Goal: Task Accomplishment & Management: Use online tool/utility

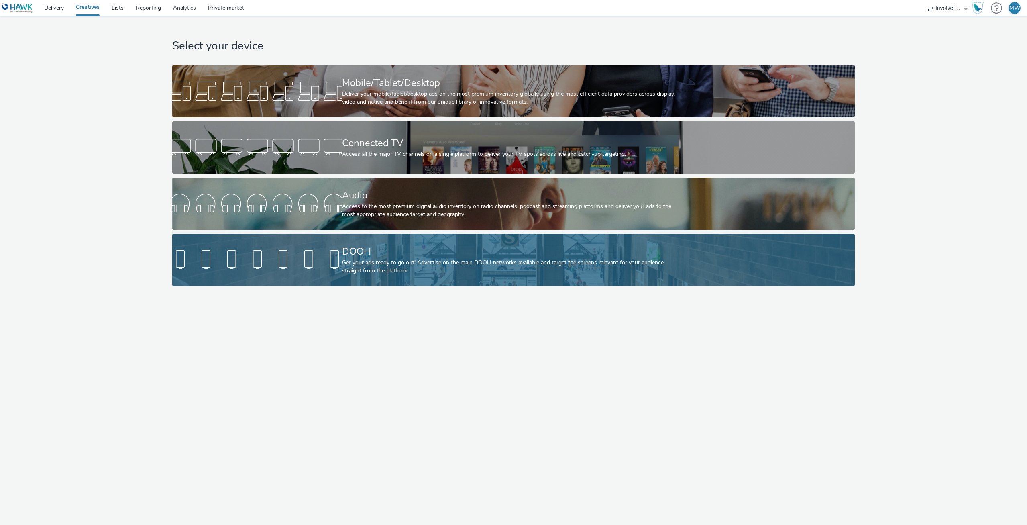
click at [359, 247] on div "DOOH" at bounding box center [512, 252] width 340 height 14
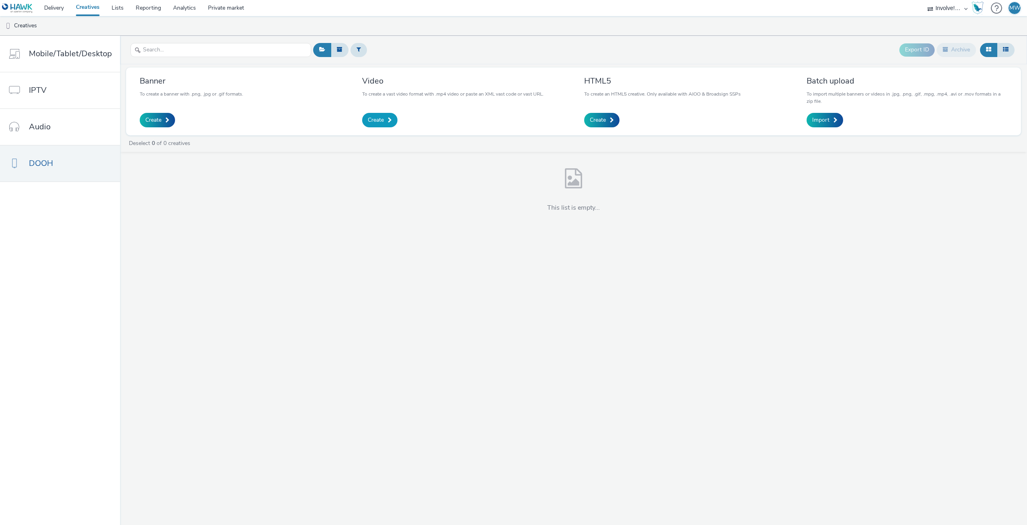
click at [377, 118] on span "Create" at bounding box center [376, 120] width 16 height 8
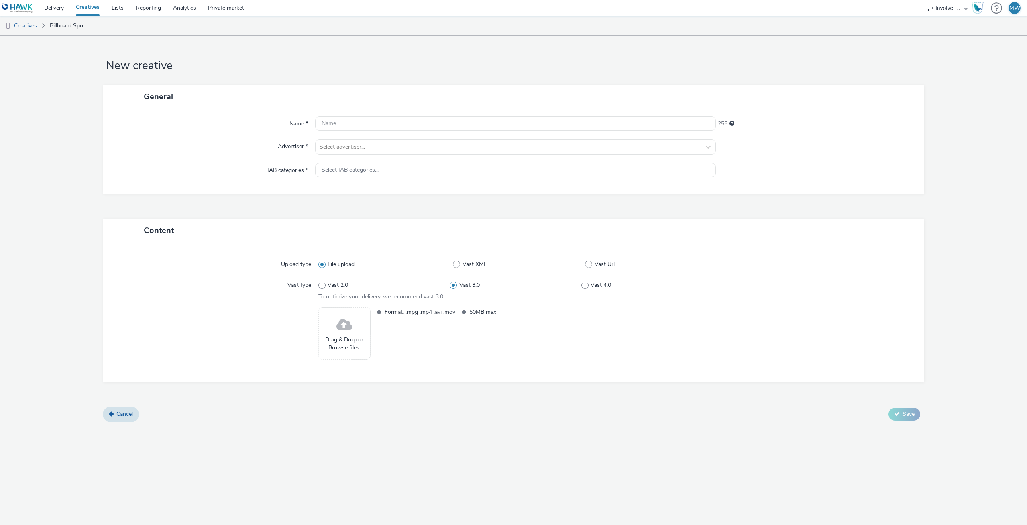
click at [65, 26] on link "Billboard Spot" at bounding box center [67, 25] width 43 height 19
click at [115, 8] on link "Lists" at bounding box center [118, 8] width 24 height 16
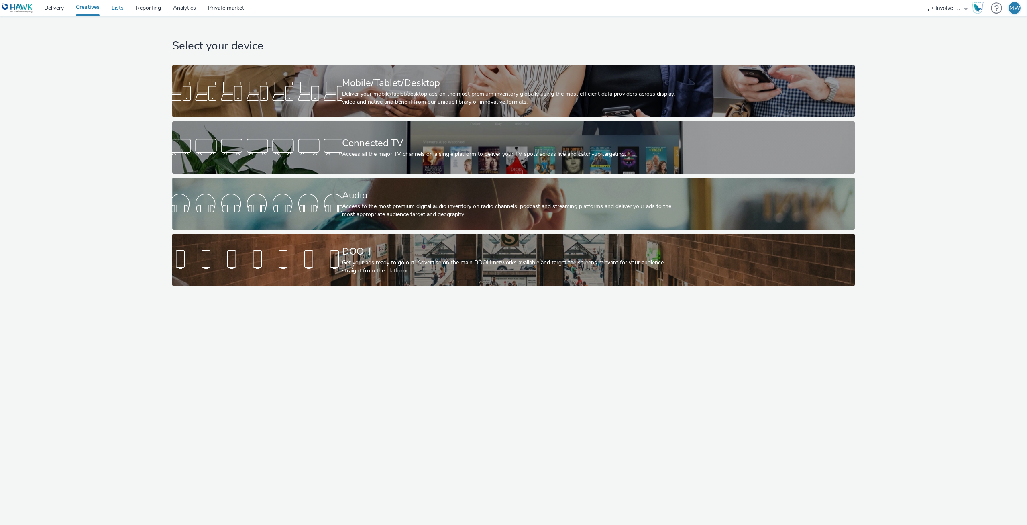
click at [120, 7] on link "Lists" at bounding box center [118, 8] width 24 height 16
